Goal: Information Seeking & Learning: Understand process/instructions

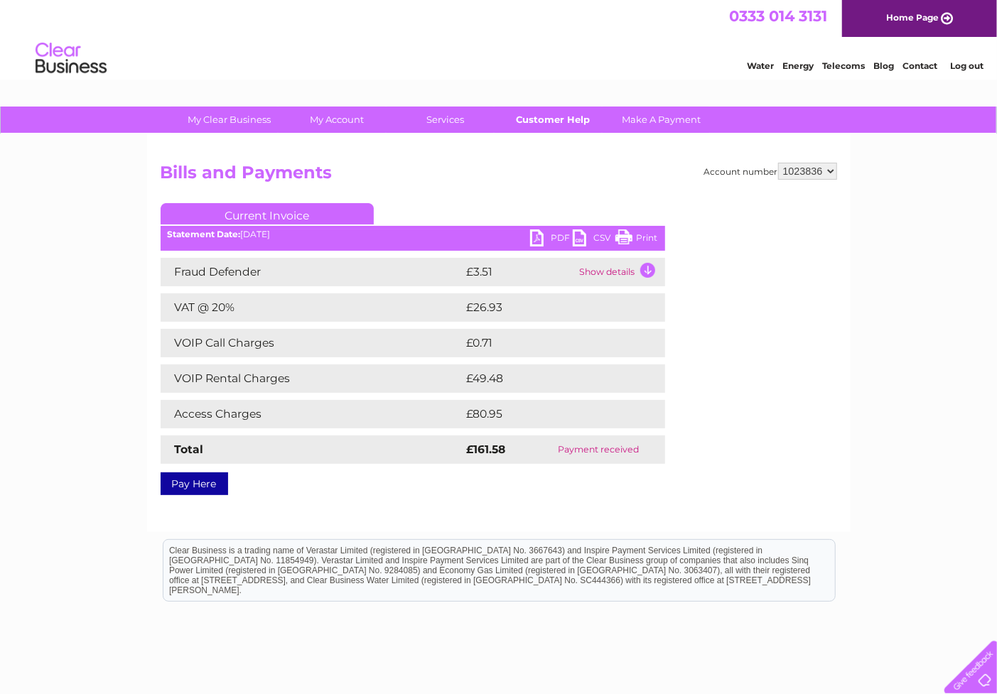
click at [570, 117] on link "Customer Help" at bounding box center [552, 120] width 117 height 26
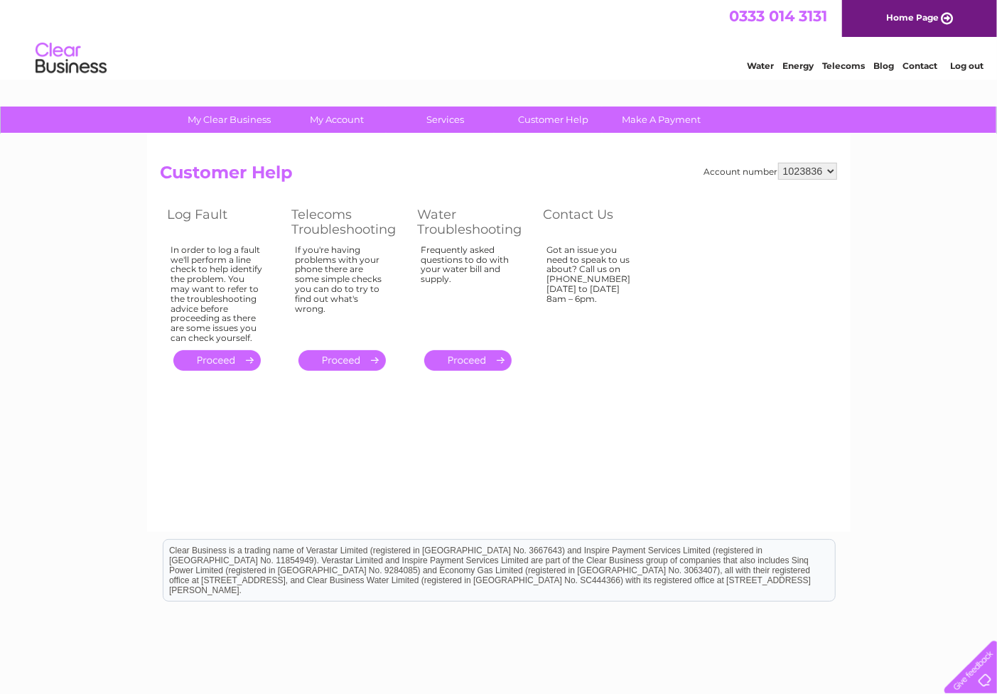
click at [321, 363] on link "." at bounding box center [341, 360] width 87 height 21
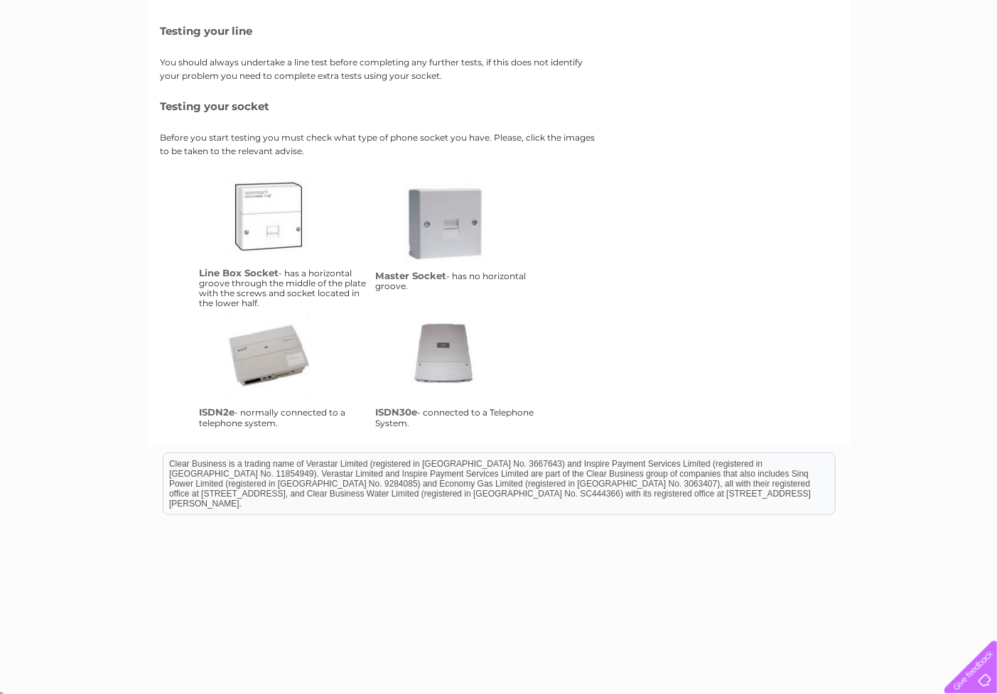
scroll to position [200, 0]
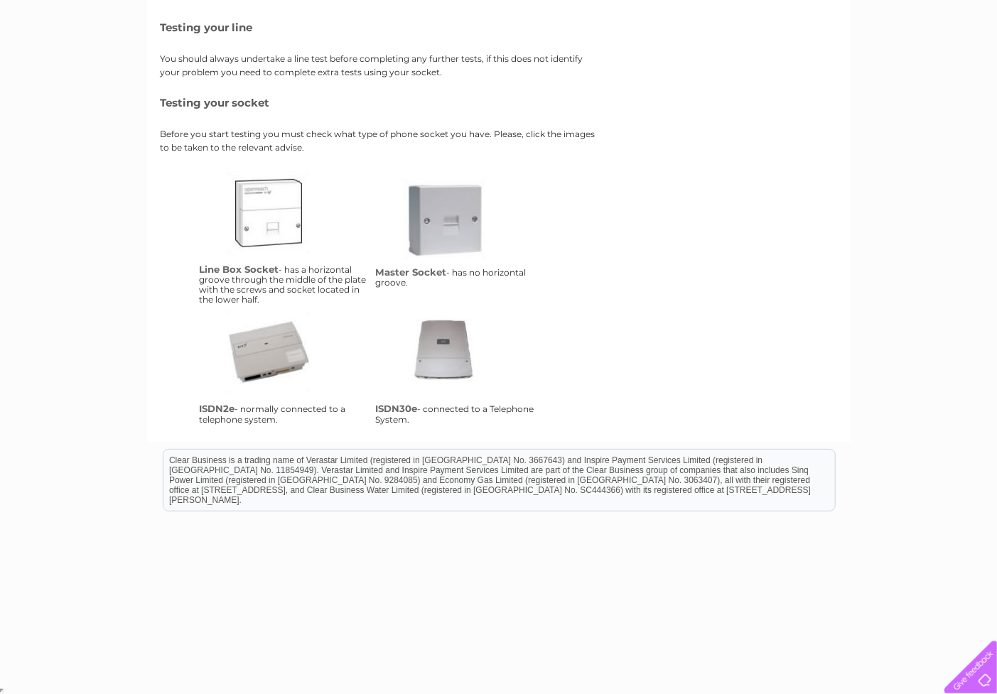
click at [448, 342] on link "isdn30e" at bounding box center [460, 368] width 114 height 114
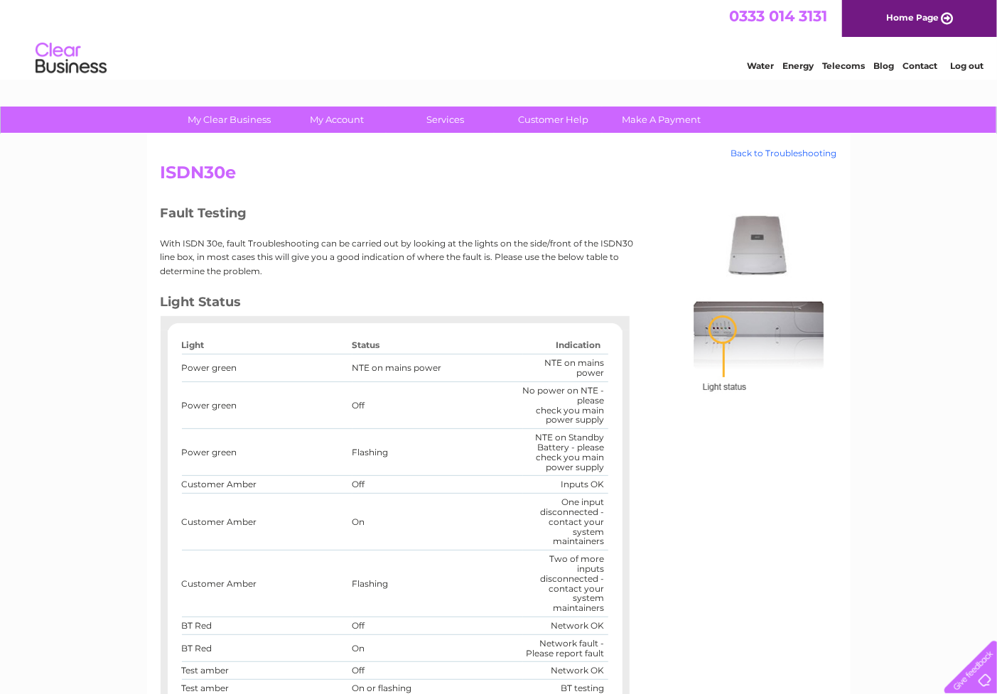
click at [782, 151] on link "Back to Troubleshooting" at bounding box center [784, 153] width 106 height 10
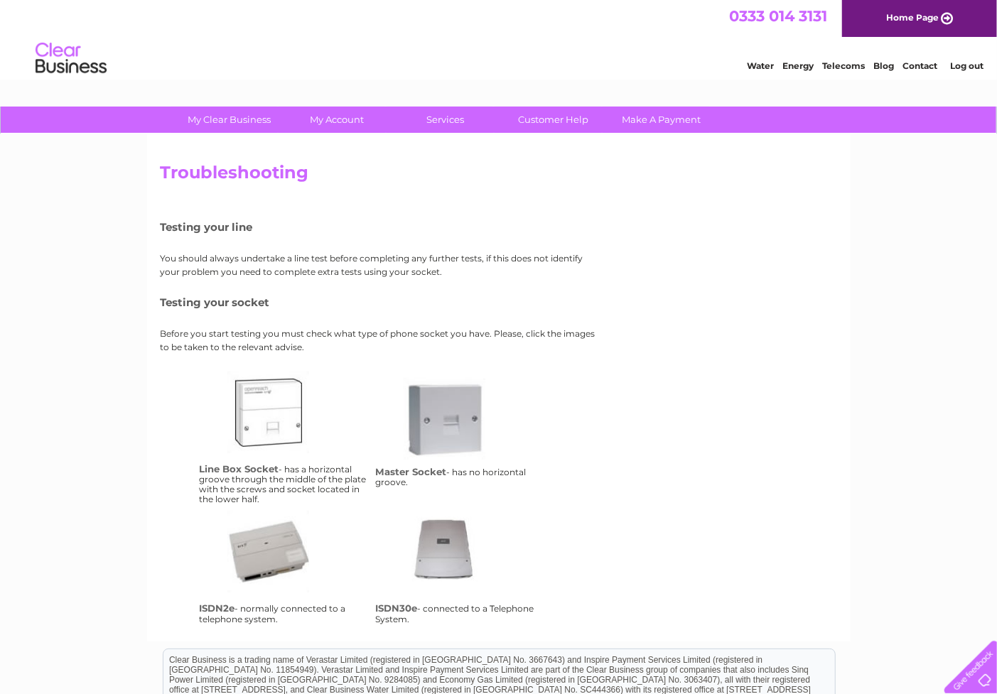
click at [446, 420] on link "ms" at bounding box center [460, 435] width 114 height 114
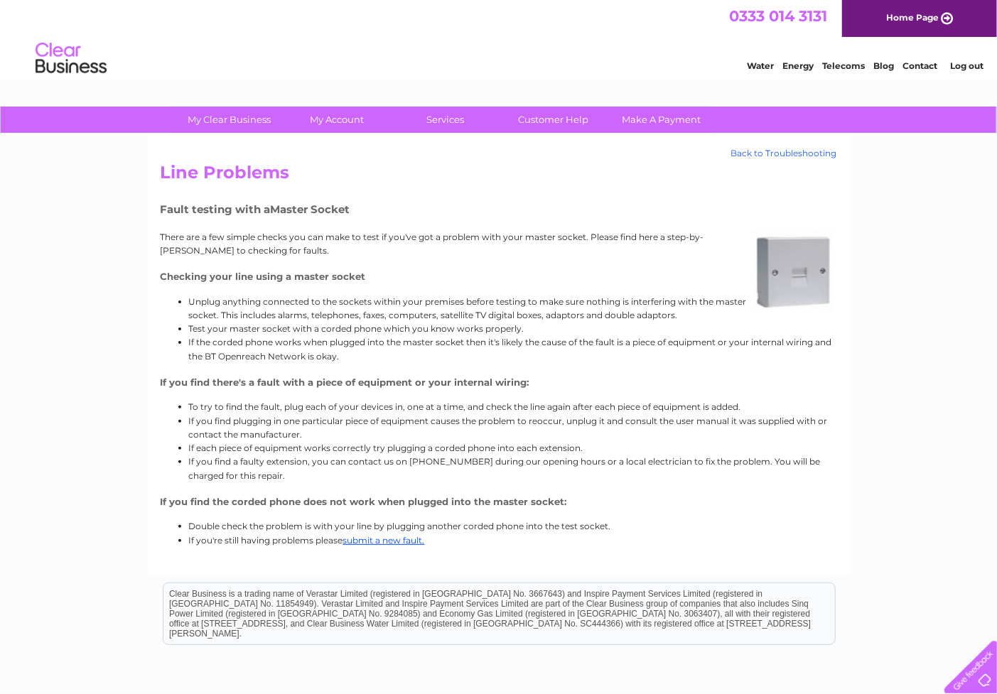
click at [758, 151] on link "Back to Troubleshooting" at bounding box center [784, 153] width 106 height 10
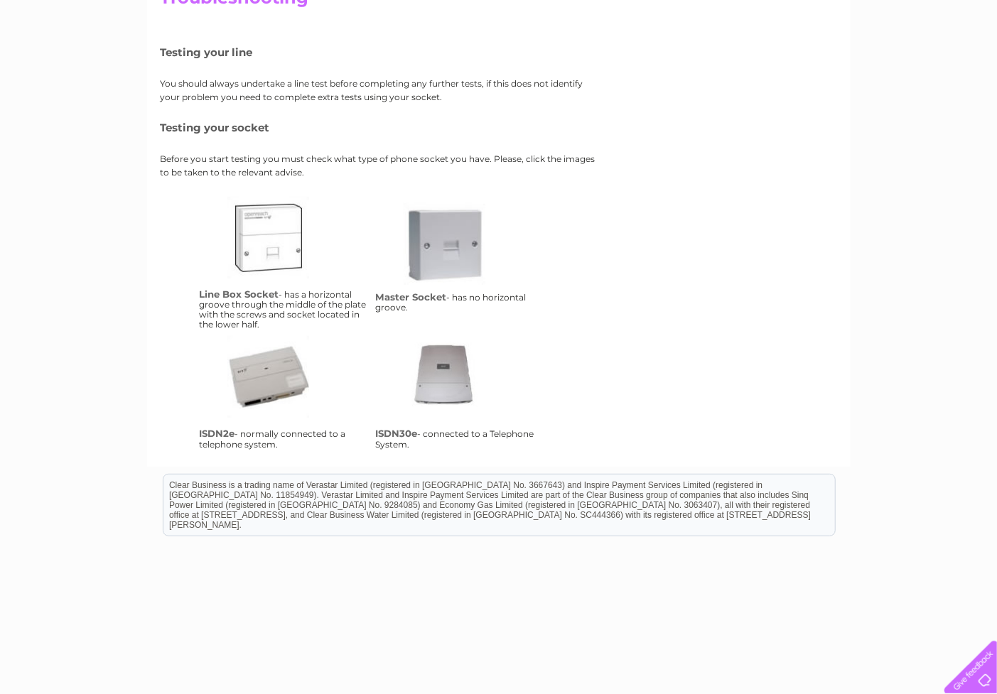
scroll to position [200, 0]
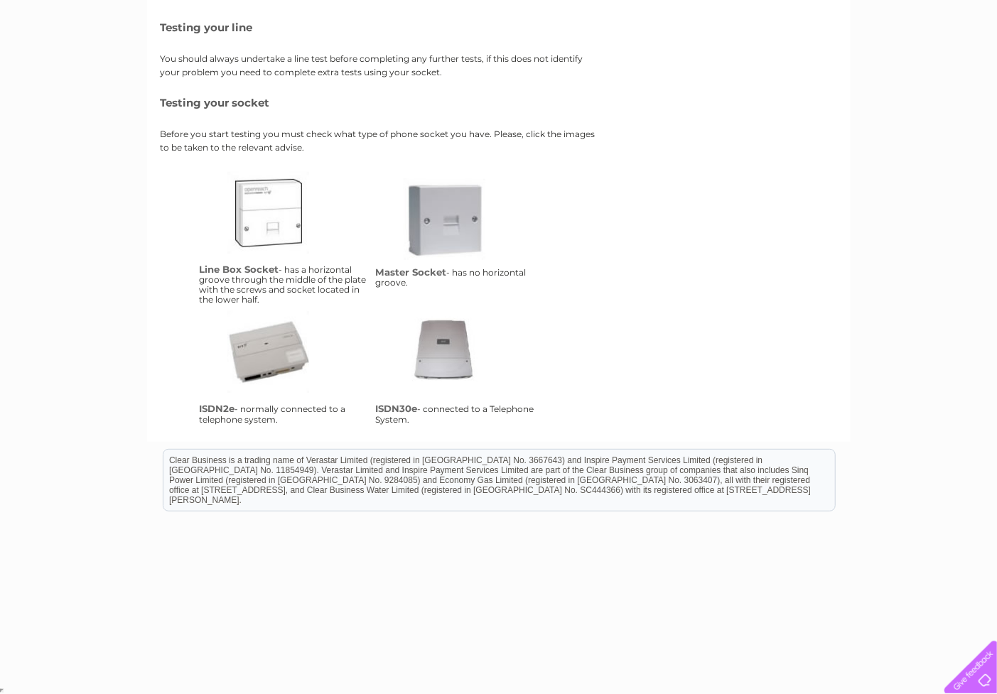
click at [256, 354] on link "isdn2e" at bounding box center [284, 368] width 114 height 114
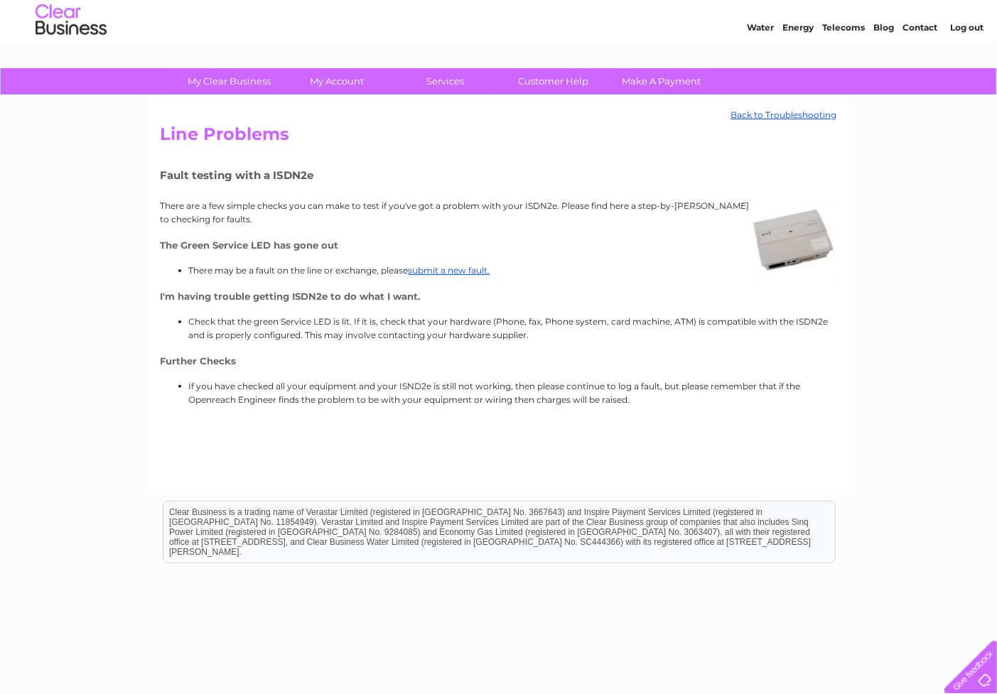
scroll to position [11, 0]
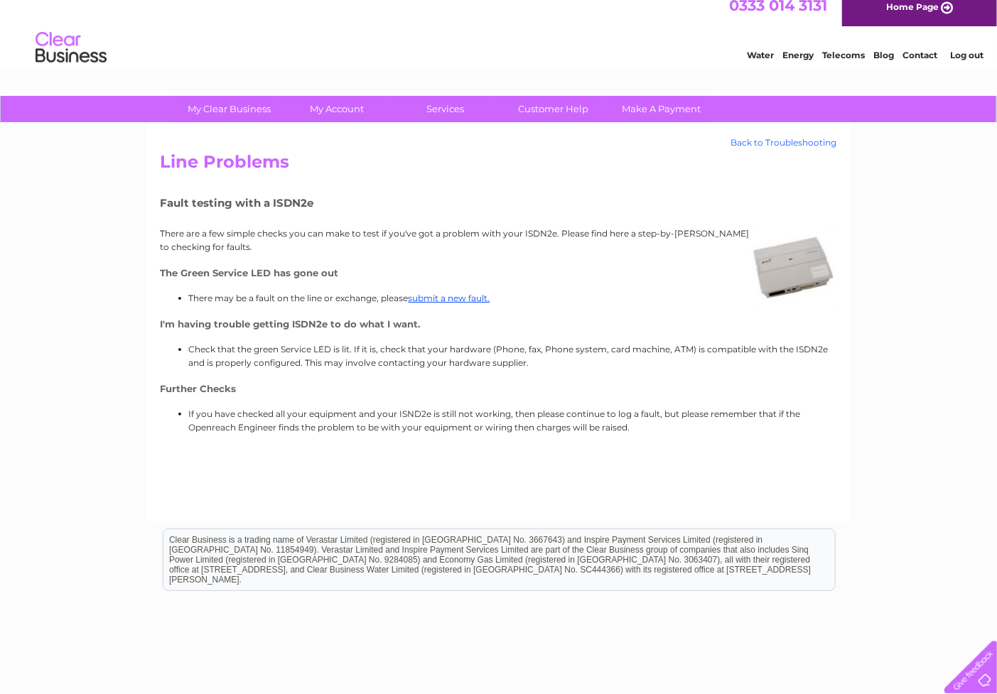
click at [793, 140] on link "Back to Troubleshooting" at bounding box center [784, 143] width 106 height 10
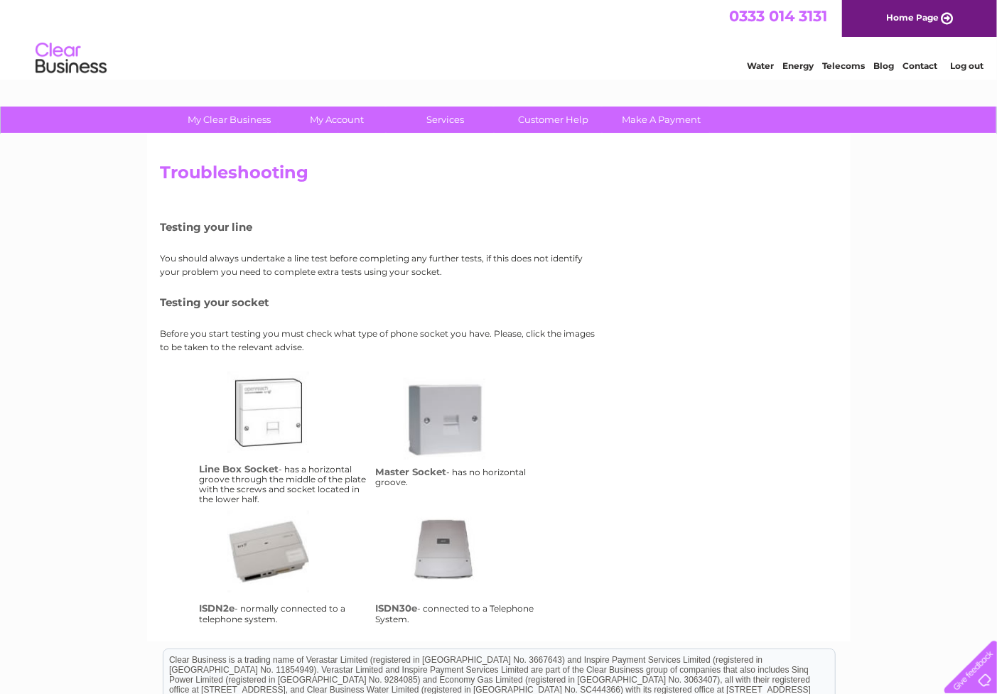
click at [838, 64] on link "Telecoms" at bounding box center [843, 65] width 43 height 11
